Goal: Task Accomplishment & Management: Use online tool/utility

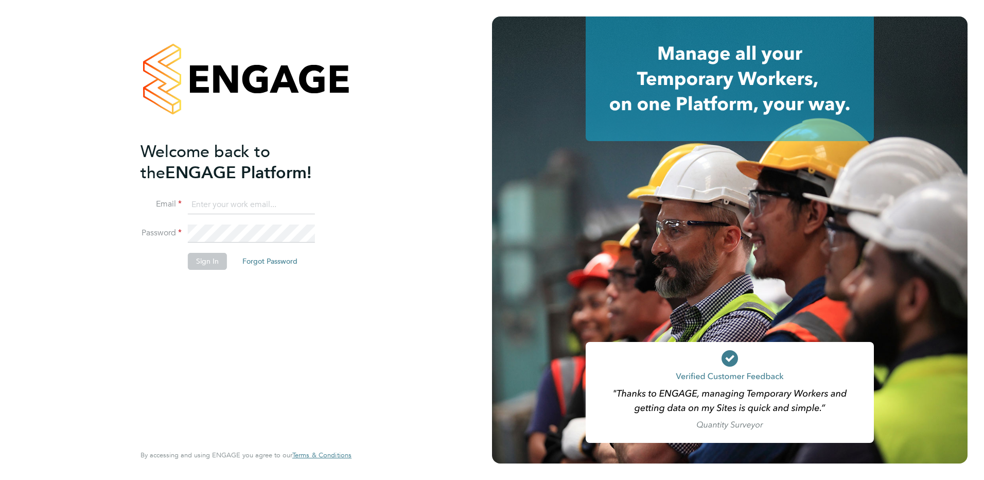
type input "kirsty.hanmore@ncclondon.ac.uk"
click at [201, 266] on button "Sign In" at bounding box center [207, 261] width 39 height 16
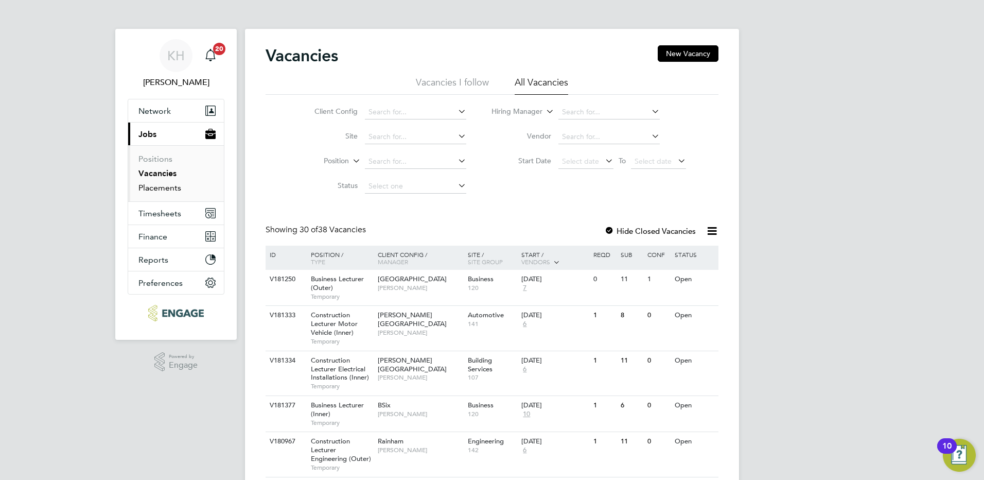
click at [170, 191] on link "Placements" at bounding box center [159, 188] width 43 height 10
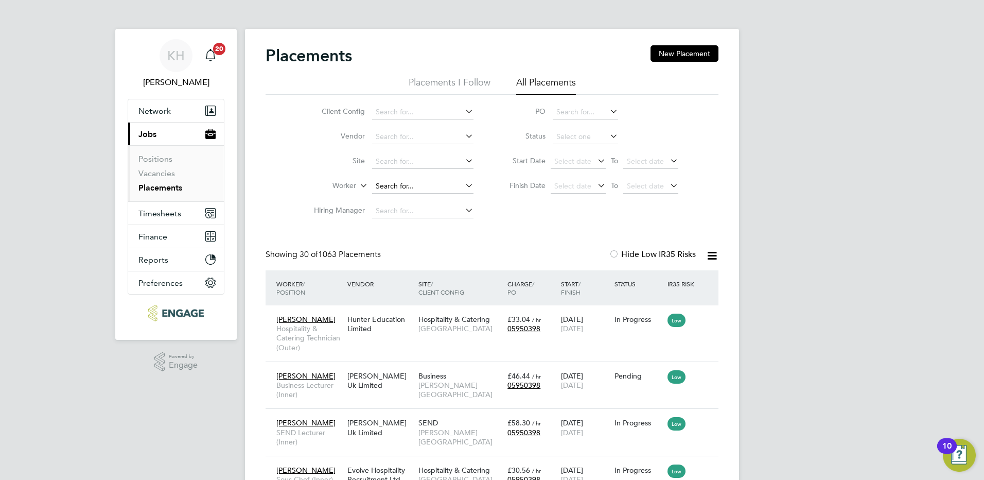
click at [425, 185] on input at bounding box center [422, 186] width 101 height 14
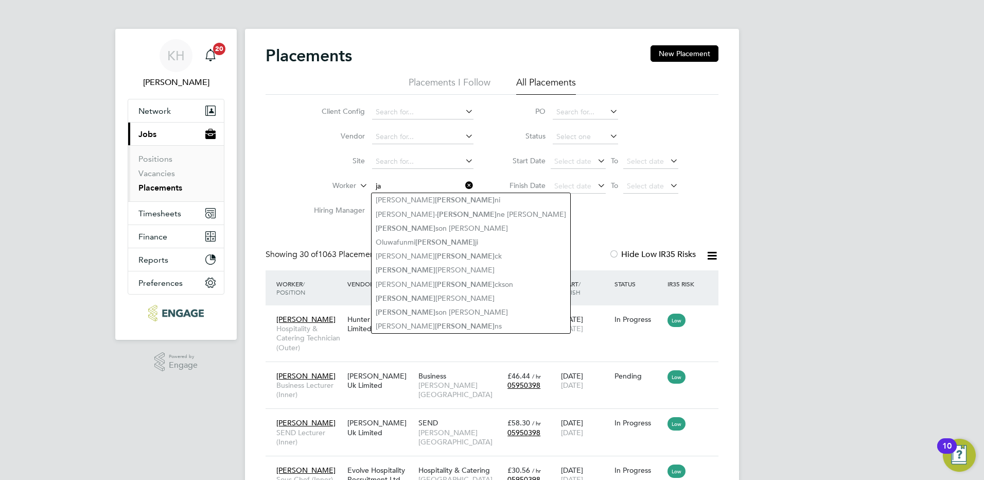
type input "ja"
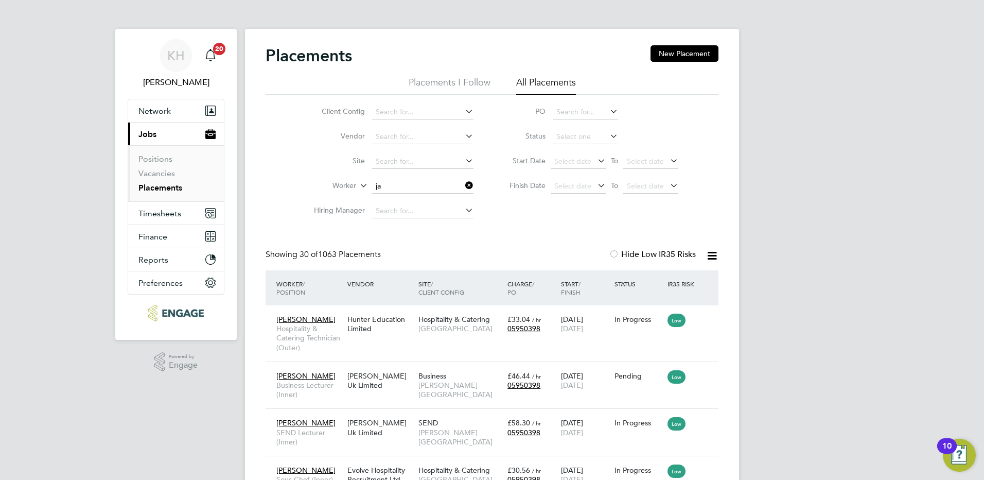
click at [401, 181] on input at bounding box center [422, 186] width 101 height 14
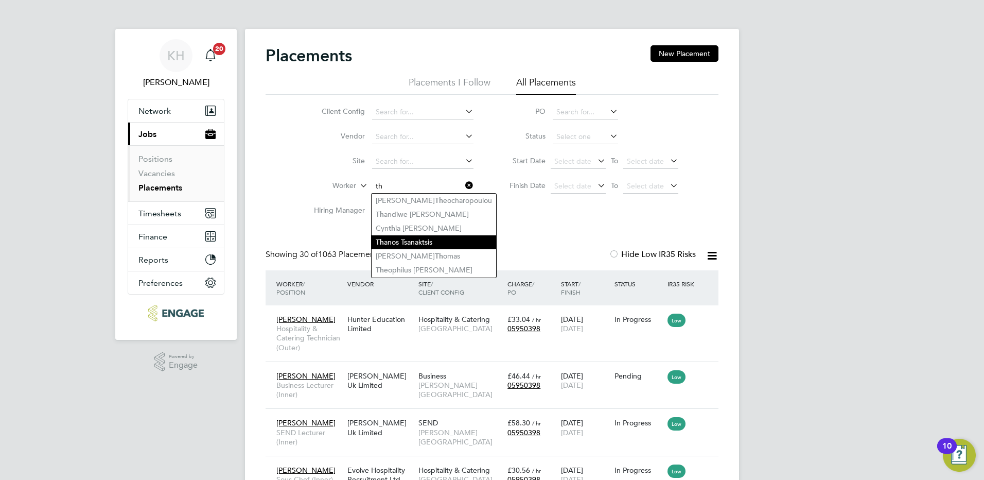
click at [443, 236] on li "Th anos [PERSON_NAME]" at bounding box center [434, 242] width 125 height 14
type input "[PERSON_NAME]"
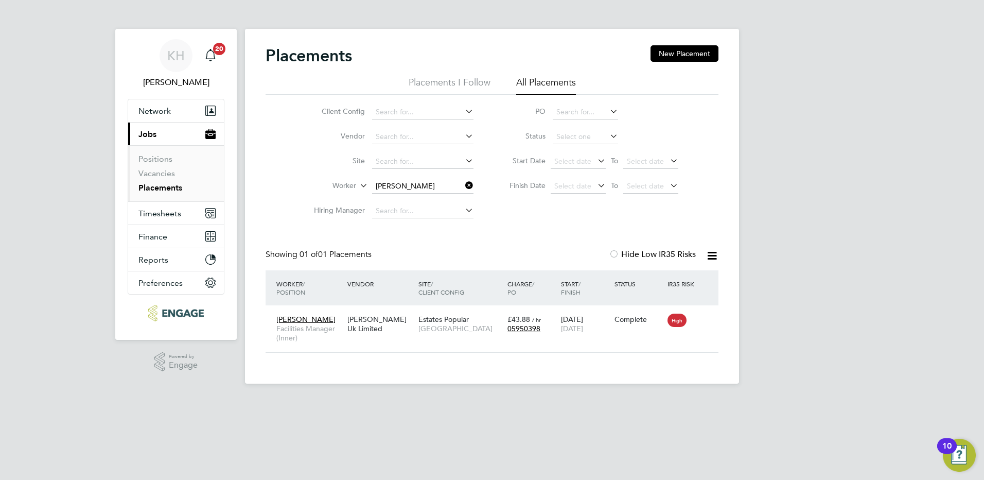
drag, startPoint x: 470, startPoint y: 185, endPoint x: 466, endPoint y: 177, distance: 9.2
click at [463, 185] on icon at bounding box center [463, 185] width 0 height 14
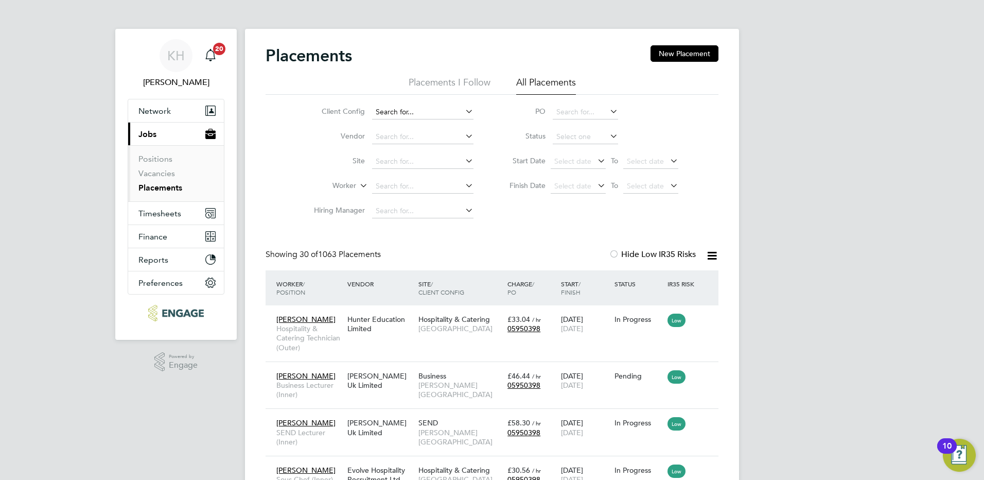
click at [427, 105] on input at bounding box center [422, 112] width 101 height 14
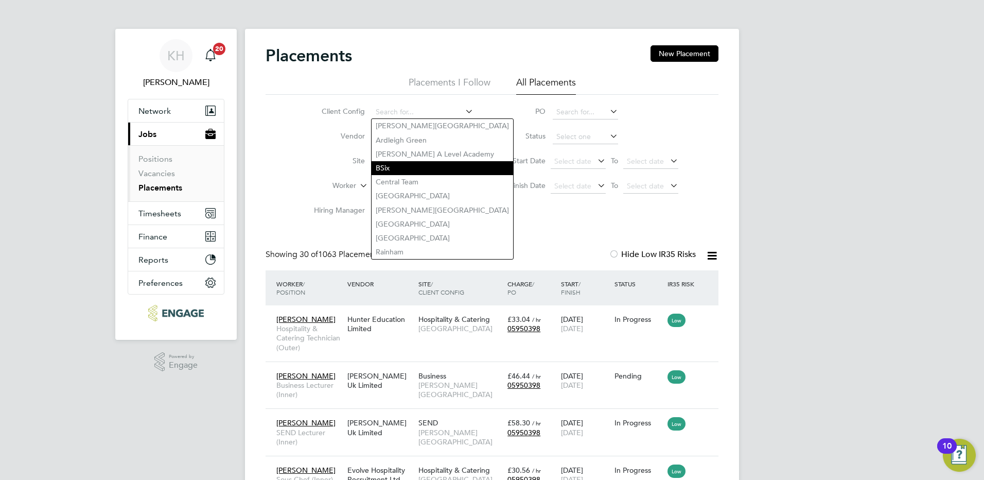
click at [412, 164] on li "BSix" at bounding box center [443, 168] width 142 height 14
type input "BSix"
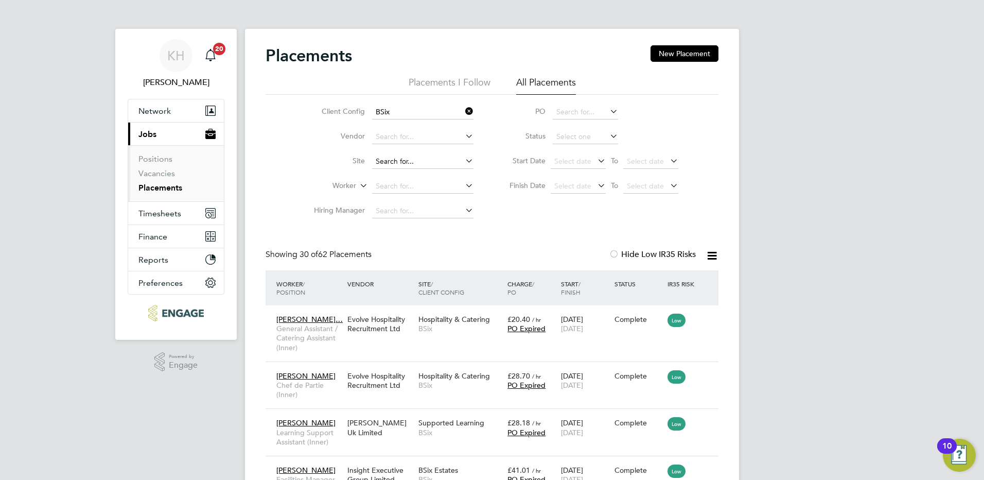
click at [405, 158] on input at bounding box center [422, 161] width 101 height 14
type input "s"
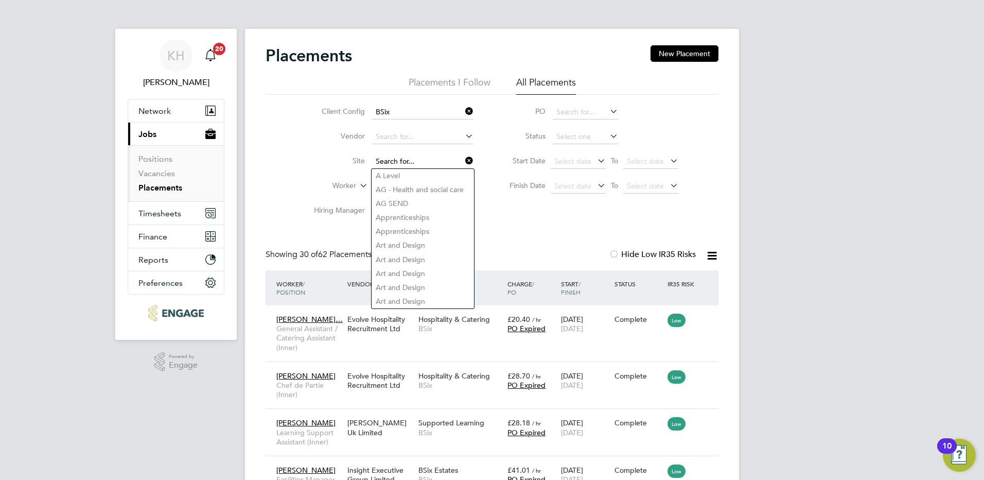
drag, startPoint x: 419, startPoint y: 163, endPoint x: 571, endPoint y: 110, distance: 160.3
click at [423, 162] on input at bounding box center [422, 161] width 101 height 14
click at [574, 105] on input at bounding box center [585, 112] width 65 height 14
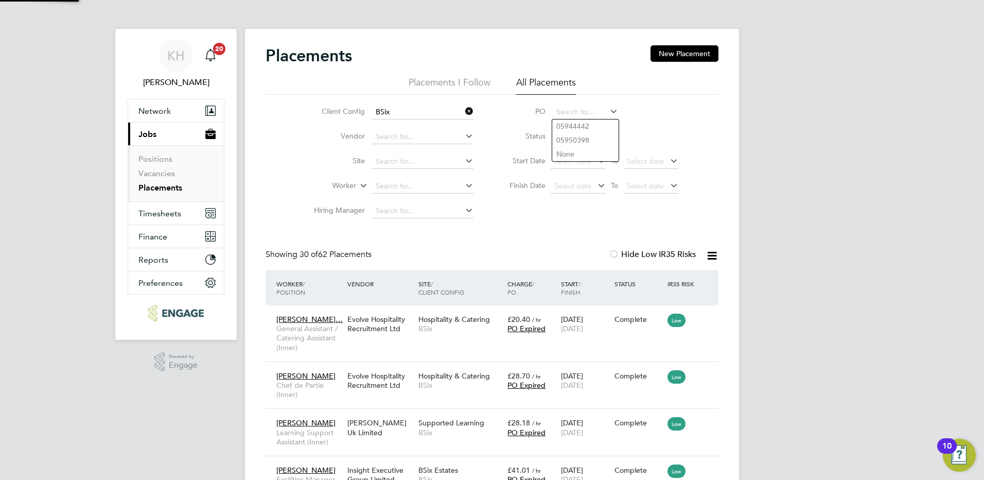
click at [425, 172] on li "Site" at bounding box center [389, 161] width 193 height 25
click at [393, 161] on input at bounding box center [422, 161] width 101 height 14
type input "site"
drag, startPoint x: 754, startPoint y: 228, endPoint x: 737, endPoint y: 256, distance: 33.0
